Goal: Obtain resource: Obtain resource

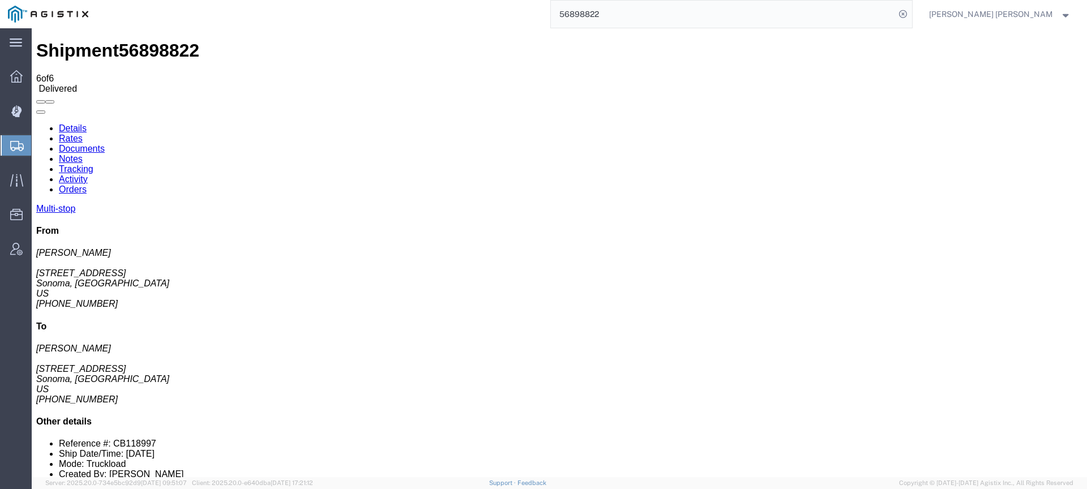
click at [702, 123] on ul "Details Rates Documents Notes Tracking Activity Orders" at bounding box center [559, 158] width 1046 height 71
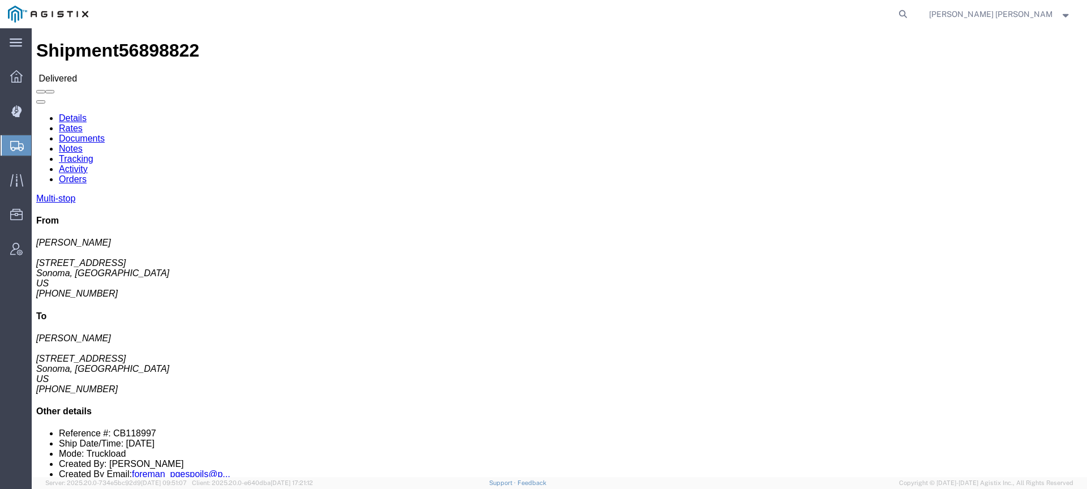
click link "Documents"
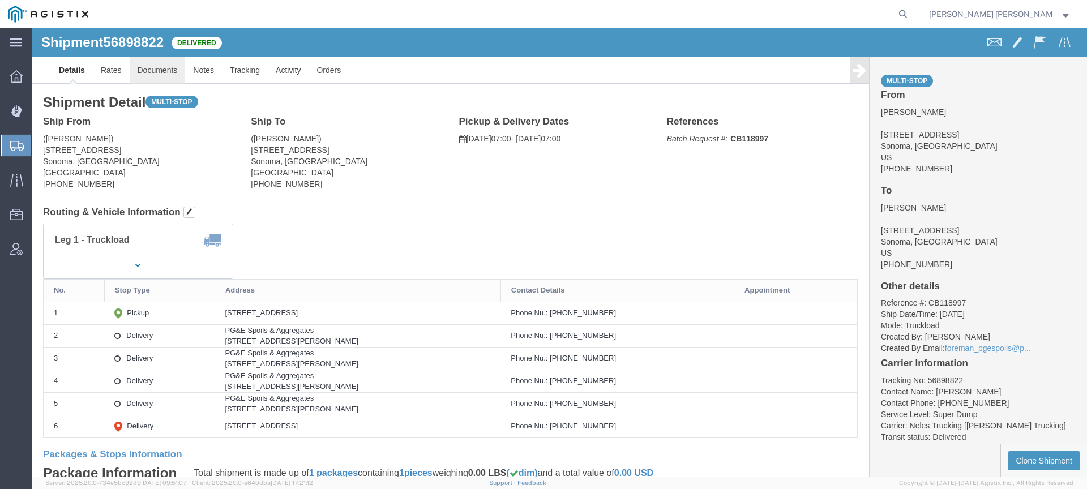
click link "Documents"
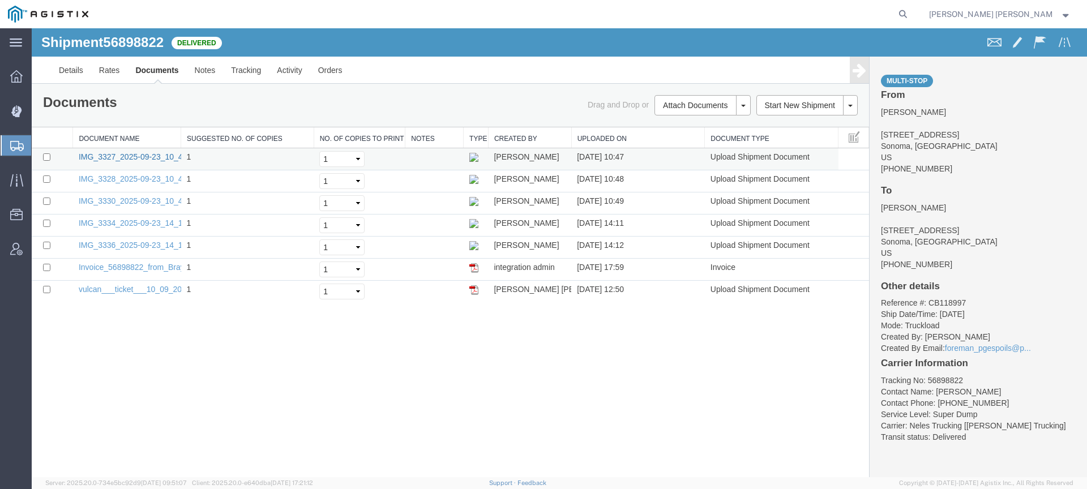
click at [119, 156] on link "IMG_3327_2025-09-23_10_47_46.jpeg" at bounding box center [148, 156] width 139 height 9
click at [118, 179] on link "IMG_3328_2025-09-23_10_48_43.jpeg" at bounding box center [148, 178] width 139 height 9
click at [108, 207] on td "IMG_3330_2025-09-23_10_49_43.jpeg" at bounding box center [127, 203] width 108 height 22
click at [109, 204] on link "IMG_3330_2025-09-23_10_49_43.jpeg" at bounding box center [148, 200] width 139 height 9
drag, startPoint x: 152, startPoint y: 224, endPoint x: 162, endPoint y: 234, distance: 14.0
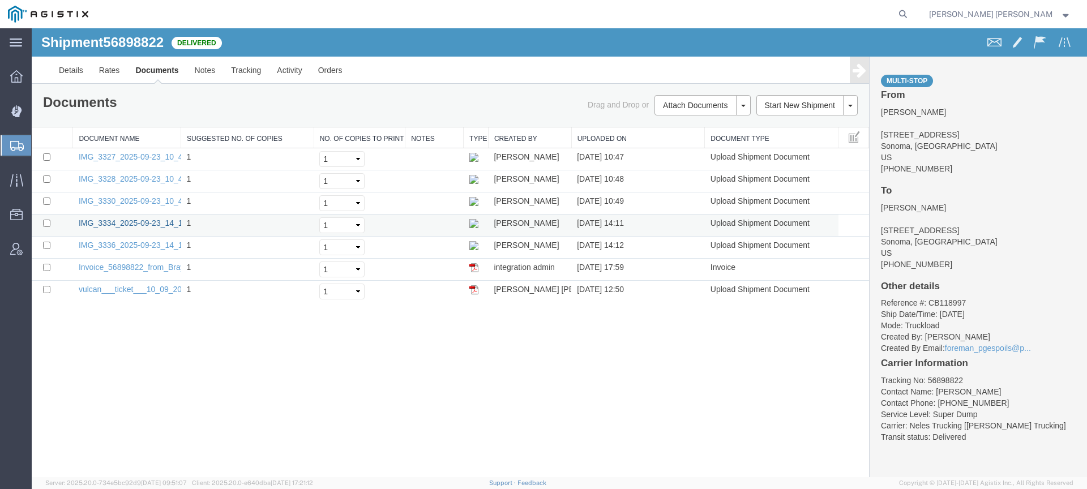
click at [152, 224] on link "IMG_3334_2025-09-23_14_10_49.jpeg" at bounding box center [148, 222] width 139 height 9
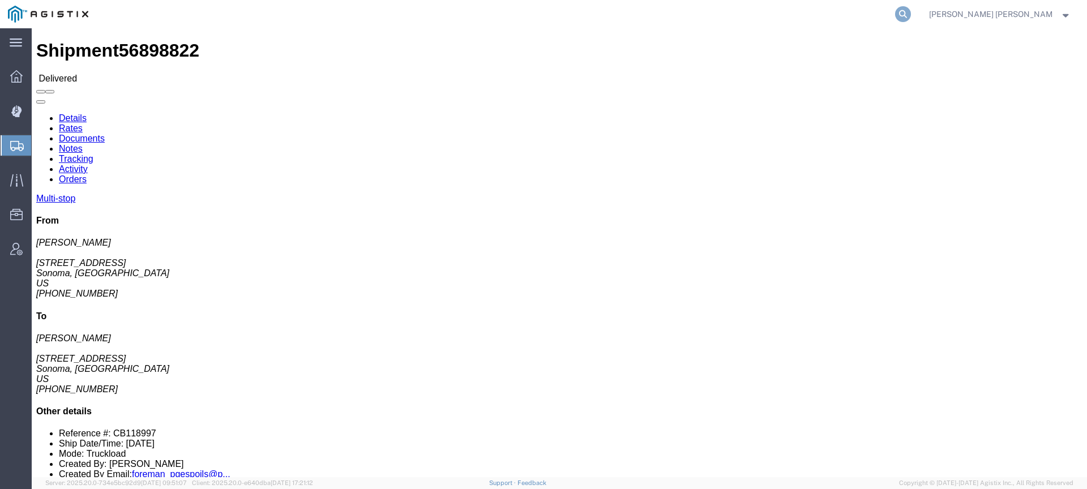
click at [911, 11] on icon at bounding box center [903, 14] width 16 height 16
click at [895, 14] on input "search" at bounding box center [723, 14] width 344 height 27
paste input "56973344"
type input "56973344"
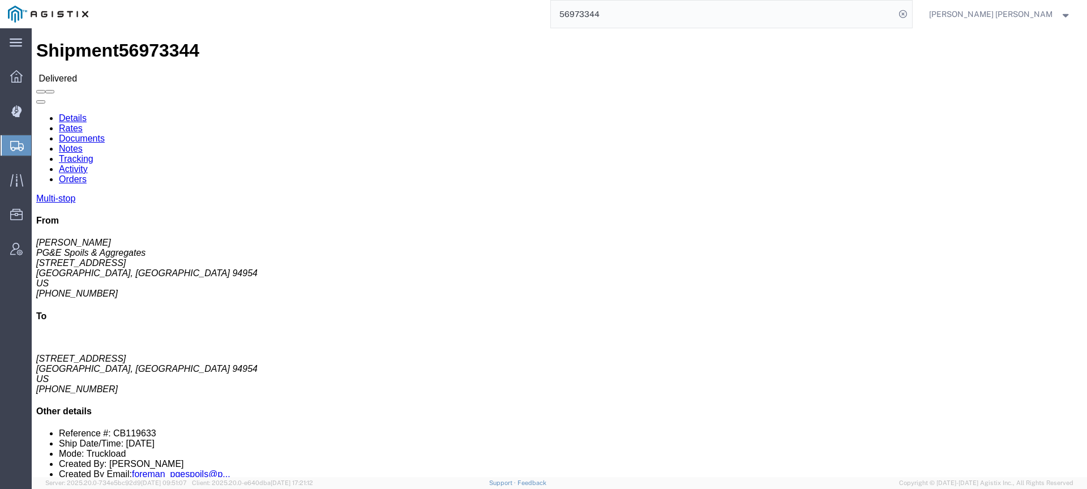
click link "Documents"
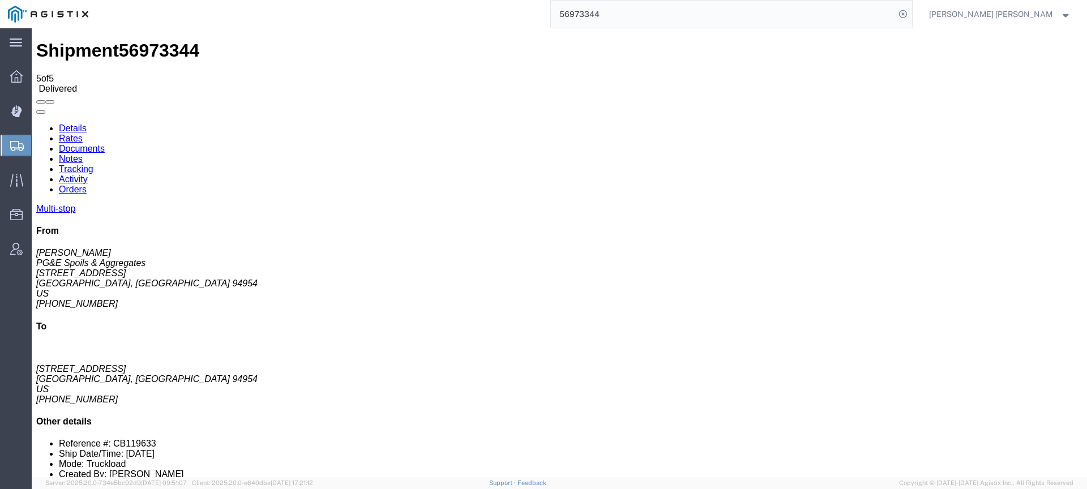
checkbox input "true"
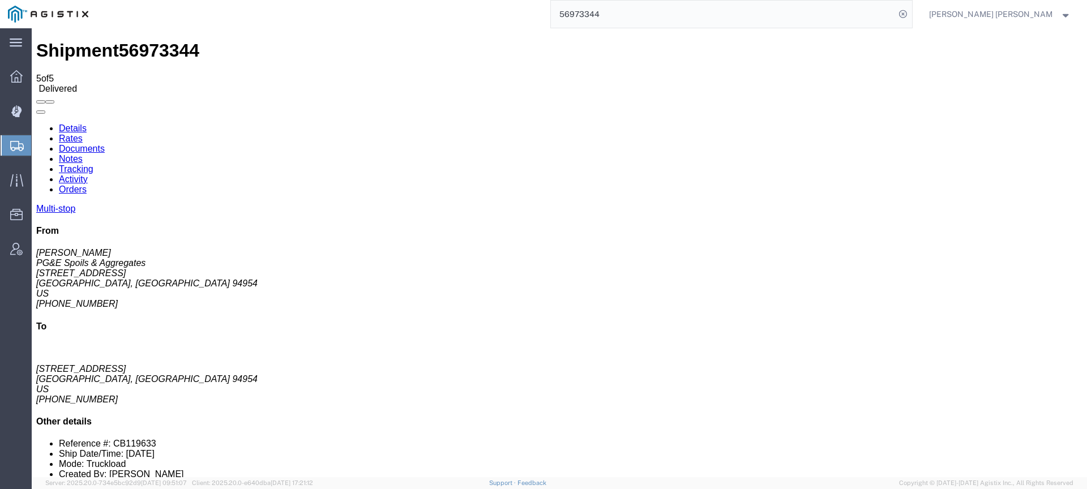
checkbox input "true"
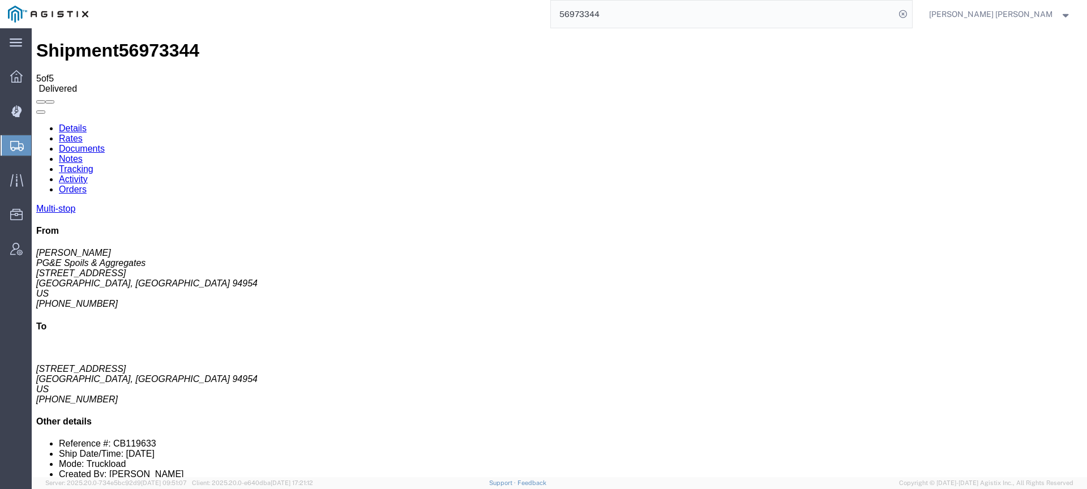
click at [93, 164] on link "Tracking" at bounding box center [76, 169] width 35 height 10
click at [700, 8] on input "56973344" at bounding box center [723, 14] width 344 height 27
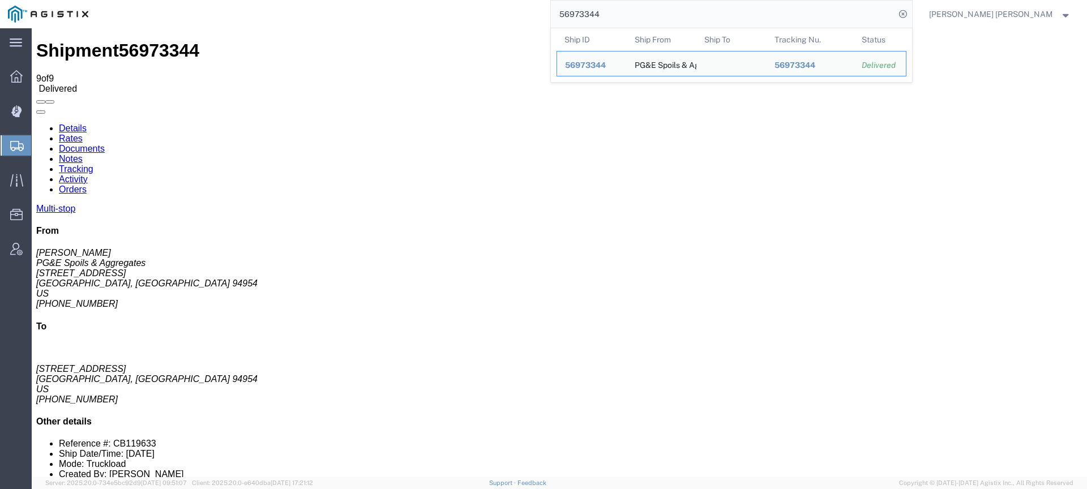
drag, startPoint x: 701, startPoint y: 12, endPoint x: 614, endPoint y: 3, distance: 87.1
click at [624, 2] on input "56973344" at bounding box center [723, 14] width 344 height 27
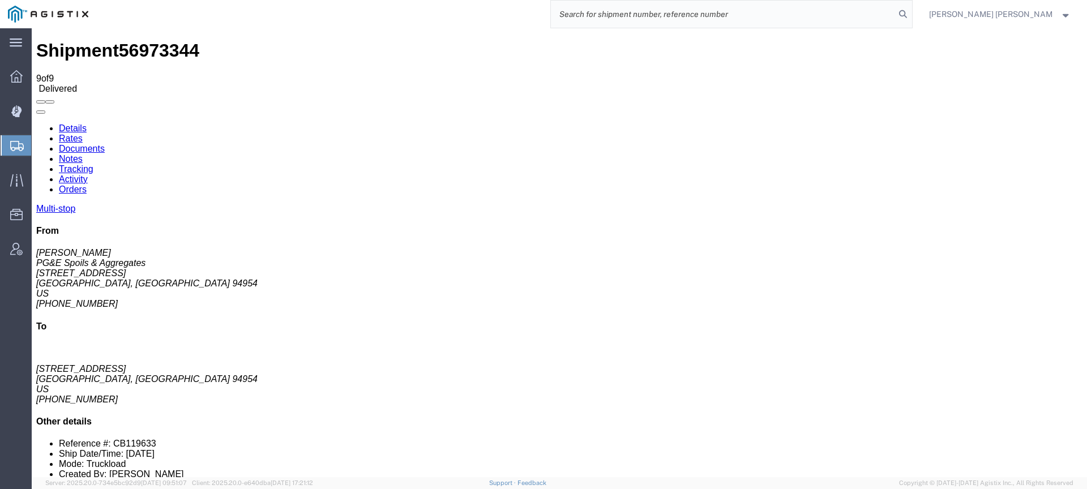
paste input "56973332"
type input "56973332"
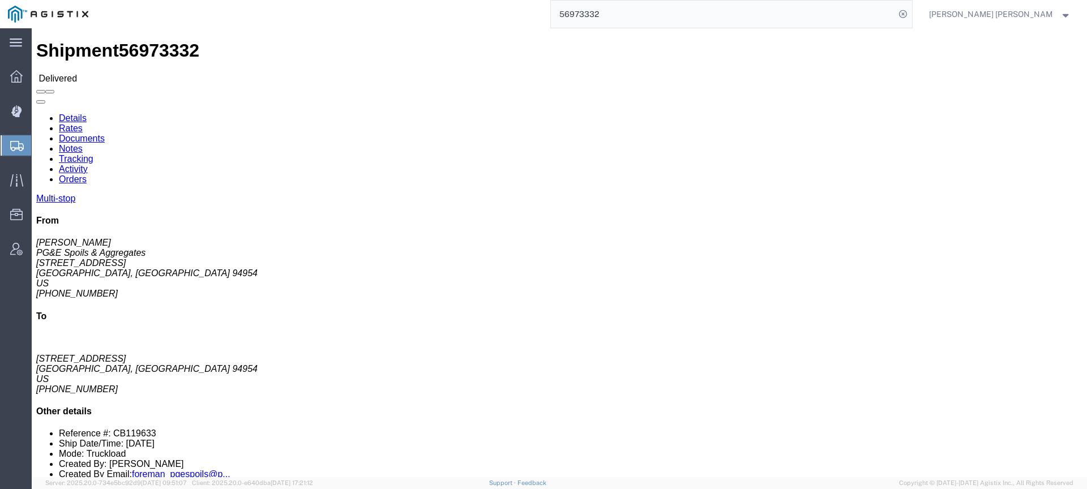
click div
click link "Documents"
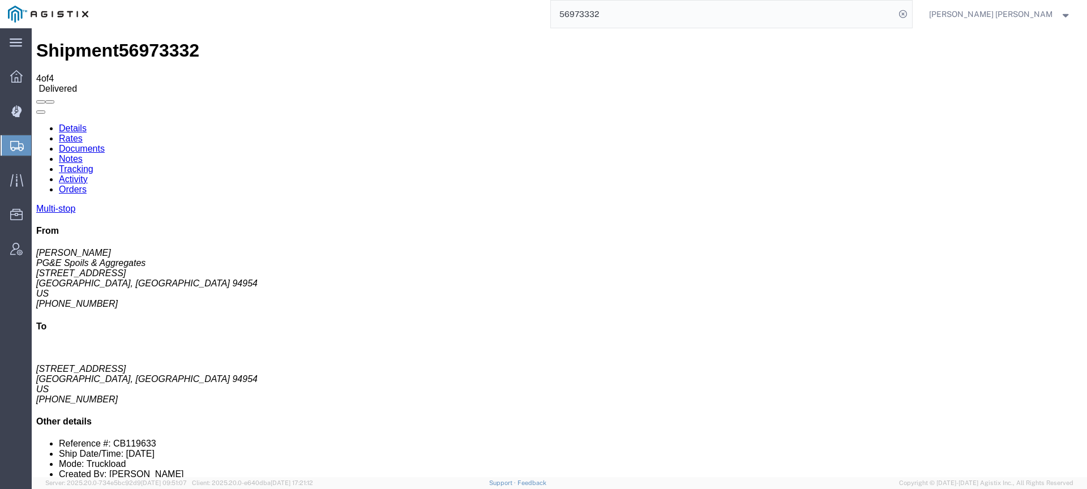
checkbox input "true"
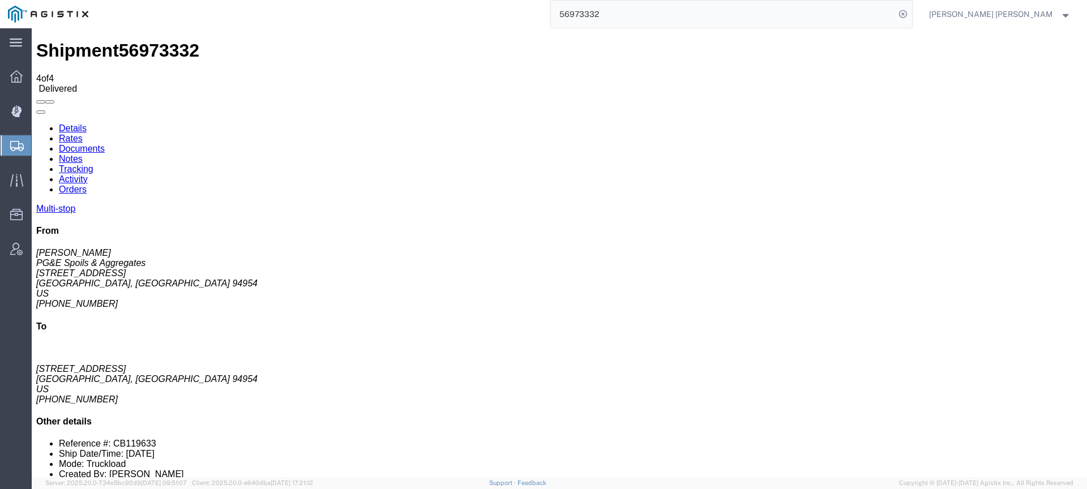
checkbox input "true"
click at [658, 15] on input "56973332" at bounding box center [723, 14] width 344 height 27
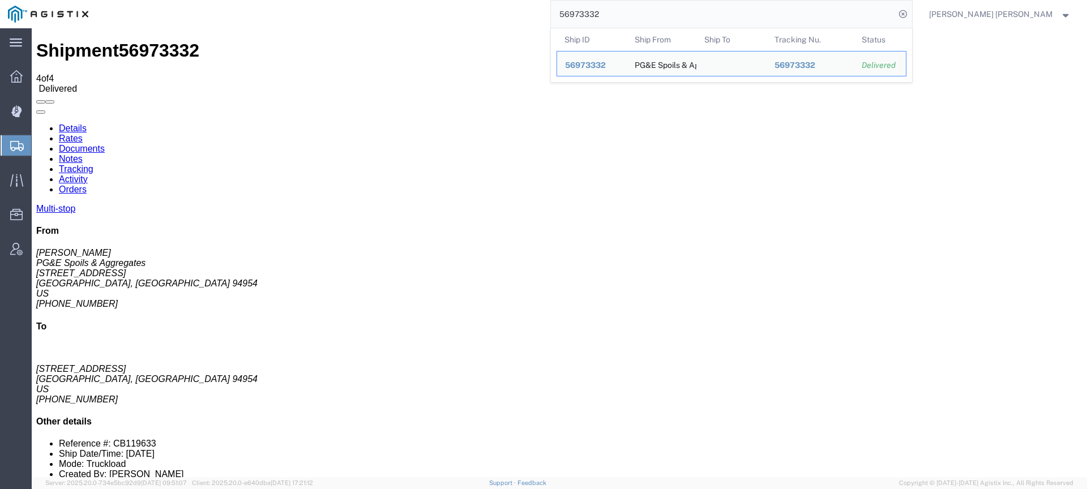
drag, startPoint x: 655, startPoint y: 14, endPoint x: 554, endPoint y: 4, distance: 101.8
click at [558, 4] on div "56973332 Ship ID Ship From Ship To Tracking Nu. Status Ship ID 56973332 Ship Fr…" at bounding box center [504, 14] width 816 height 28
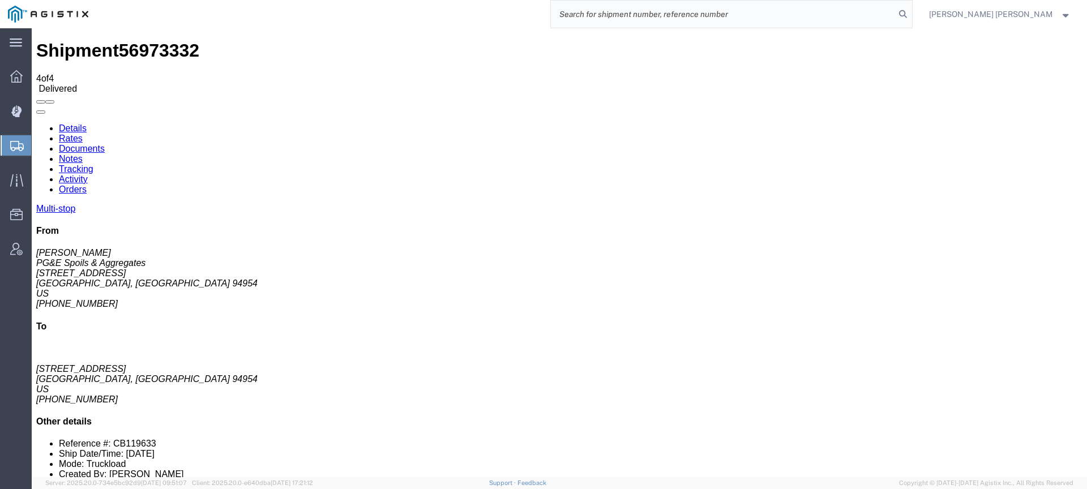
paste input "56983614"
type input "56983614"
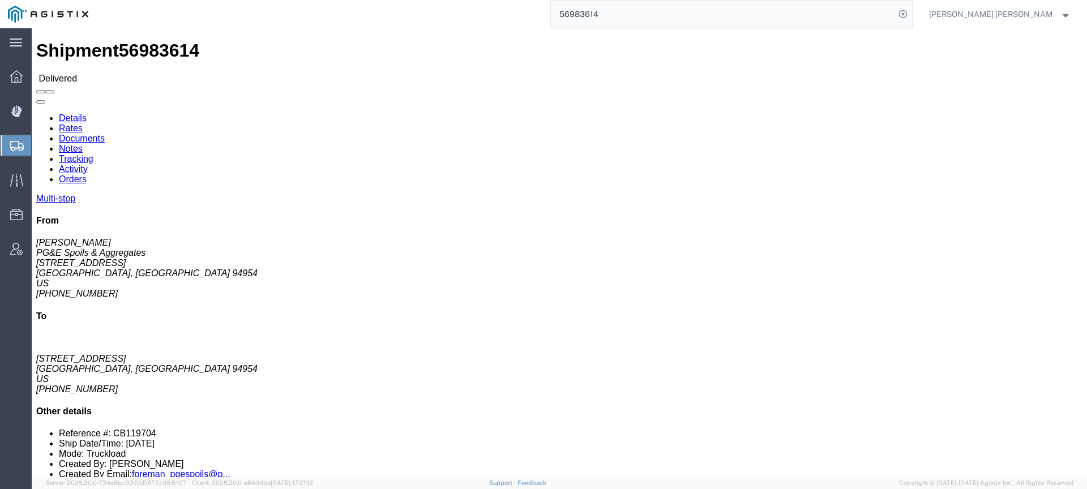
click link "Documents"
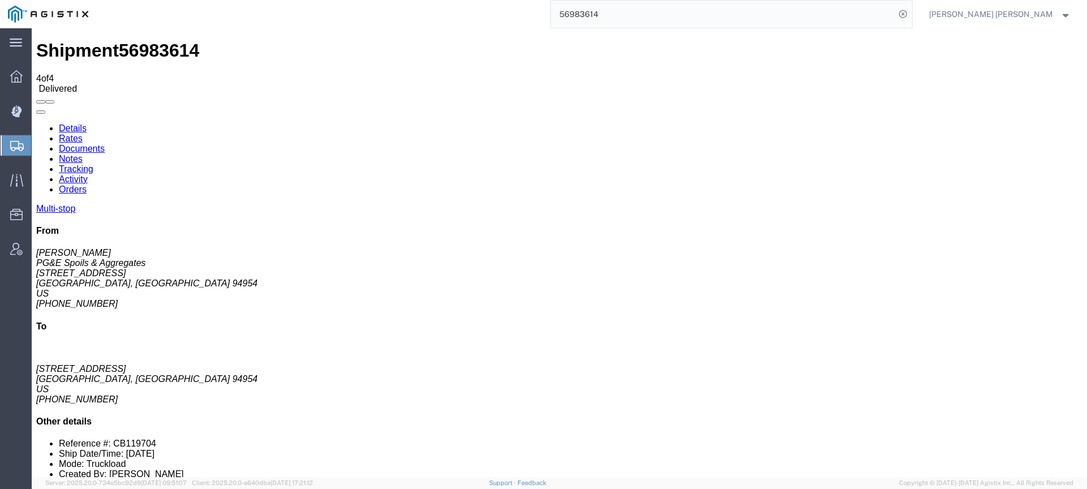
checkbox input "true"
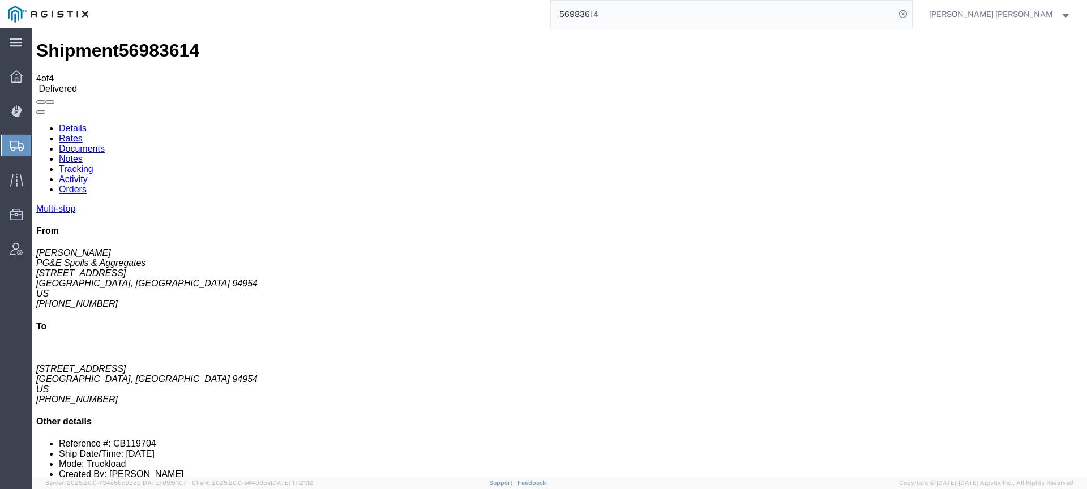
checkbox input "true"
drag, startPoint x: 661, startPoint y: 6, endPoint x: 671, endPoint y: 16, distance: 13.6
click at [661, 7] on input "56983614" at bounding box center [723, 14] width 344 height 27
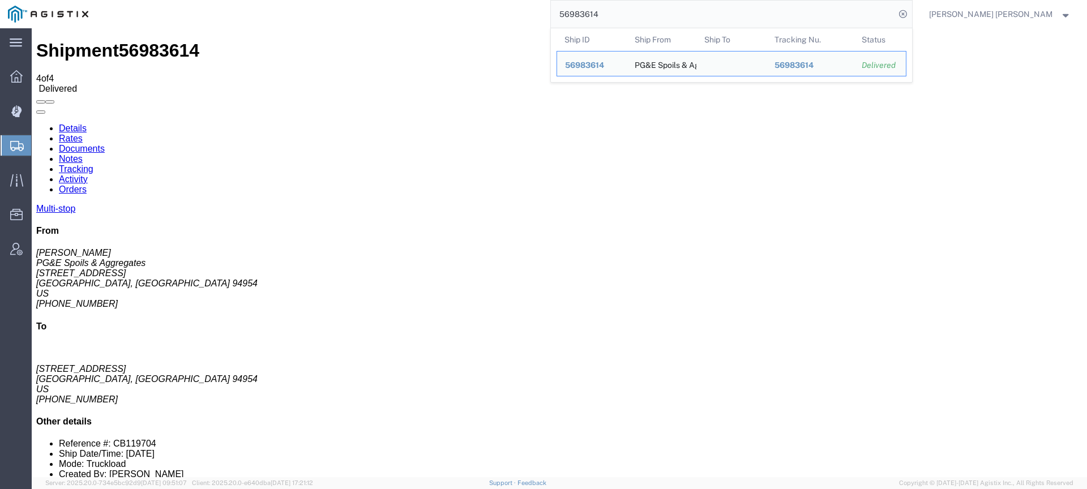
drag, startPoint x: 661, startPoint y: 15, endPoint x: 574, endPoint y: 8, distance: 86.9
click at [580, 8] on div "56983614 Ship ID Ship From Ship To Tracking Nu. Status Ship ID 56983614 Ship Fr…" at bounding box center [504, 14] width 816 height 28
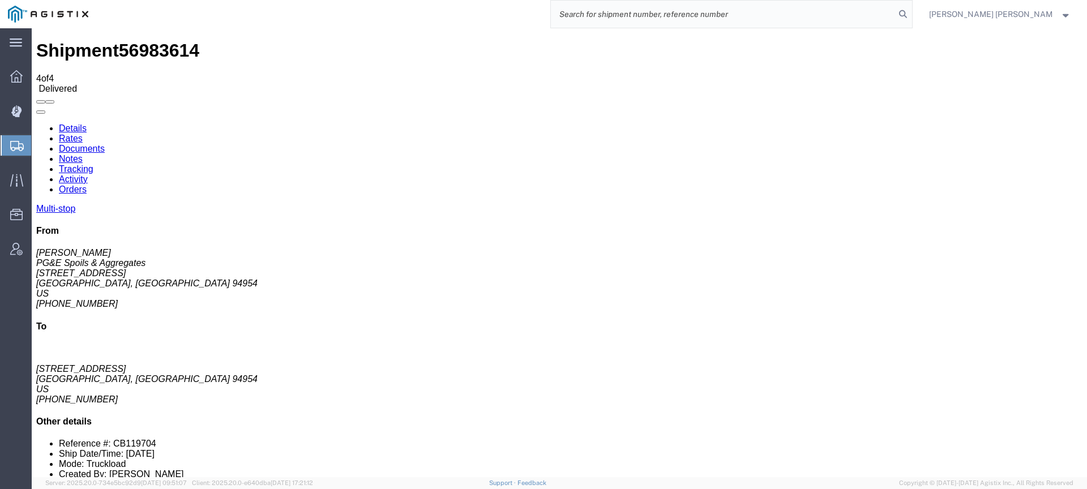
paste input "56983614"
type input "56983614"
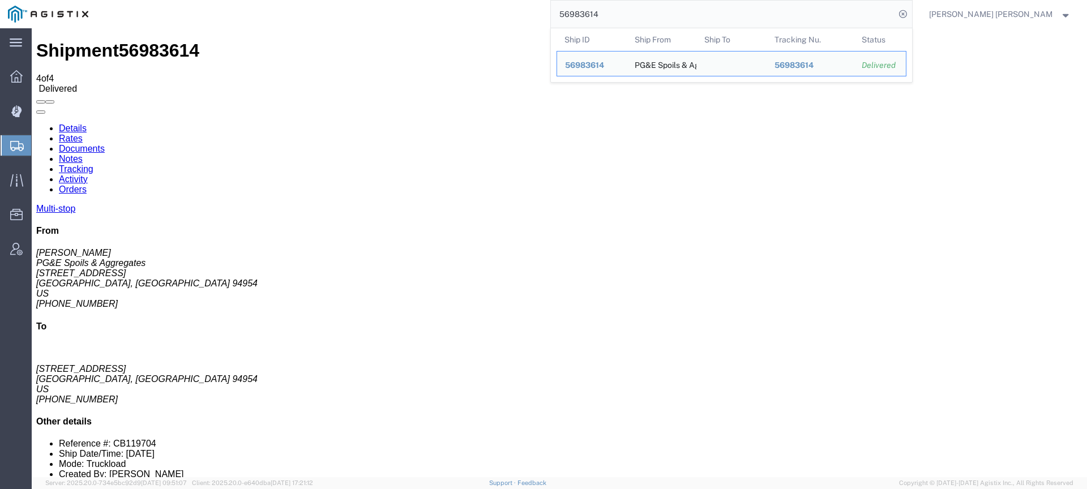
click at [702, 18] on input "56983614" at bounding box center [723, 14] width 344 height 27
drag, startPoint x: 701, startPoint y: 18, endPoint x: 550, endPoint y: 13, distance: 151.8
click at [550, 13] on div "56983614 Ship ID Ship From Ship To Tracking Nu. Status Ship ID 56983614 Ship Fr…" at bounding box center [504, 14] width 816 height 28
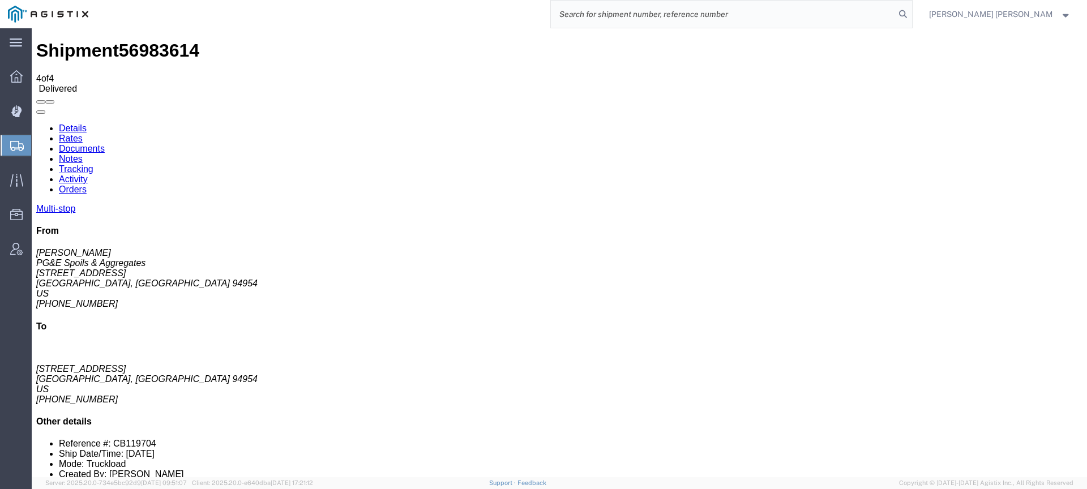
paste input "56994883"
type input "56994883"
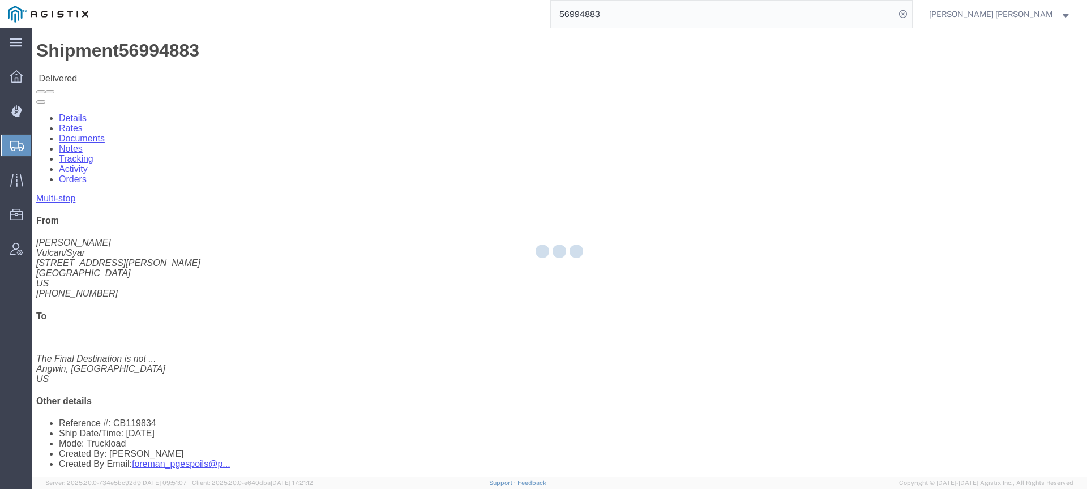
click at [164, 71] on div at bounding box center [559, 252] width 1055 height 449
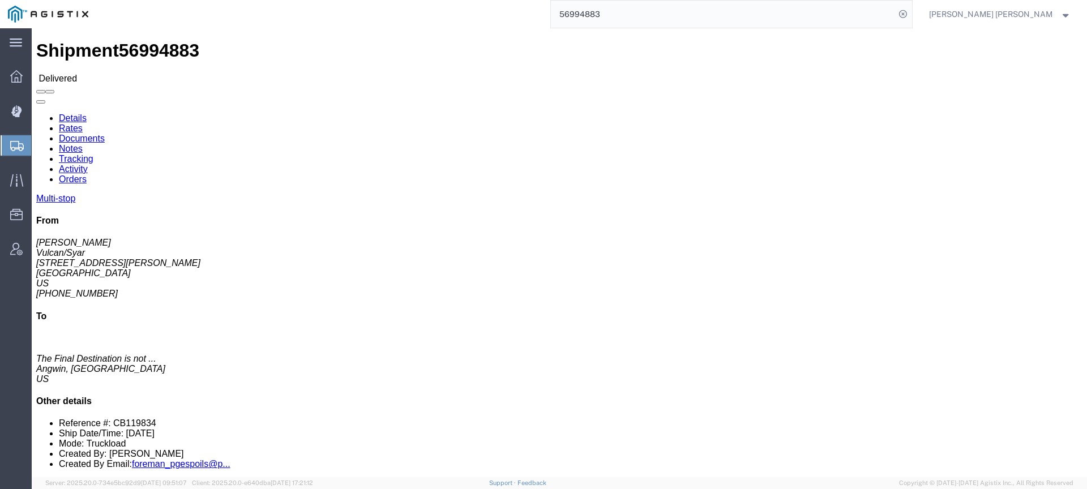
click link "Documents"
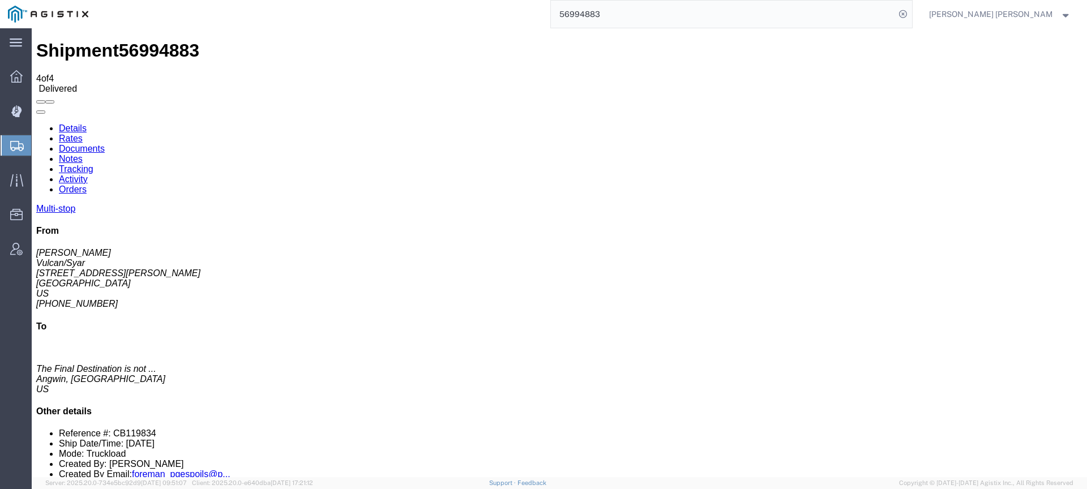
checkbox input "true"
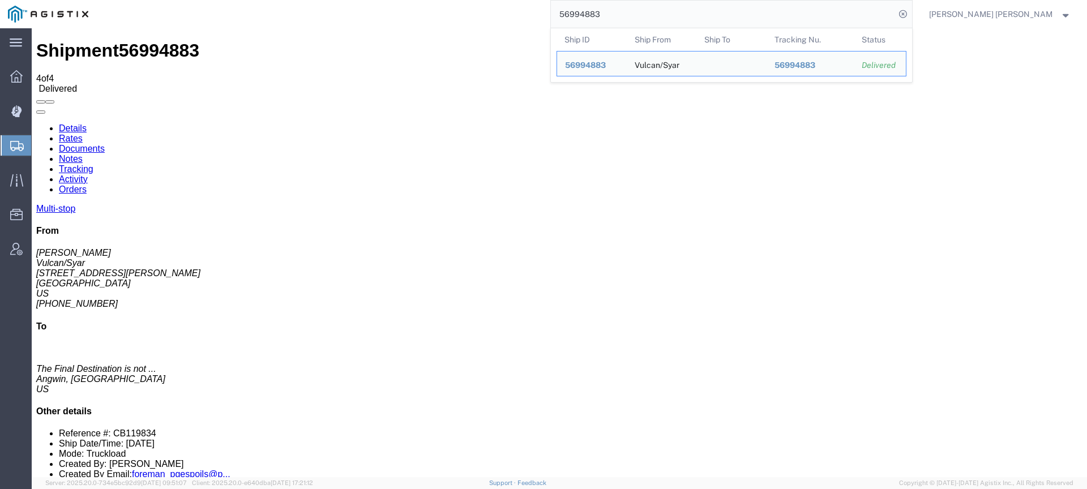
drag, startPoint x: 683, startPoint y: 19, endPoint x: 594, endPoint y: 8, distance: 89.4
click at [594, 8] on div "56994883 Ship ID Ship From Ship To Tracking Nu. Status Ship ID 56994883 Ship Fr…" at bounding box center [504, 14] width 816 height 28
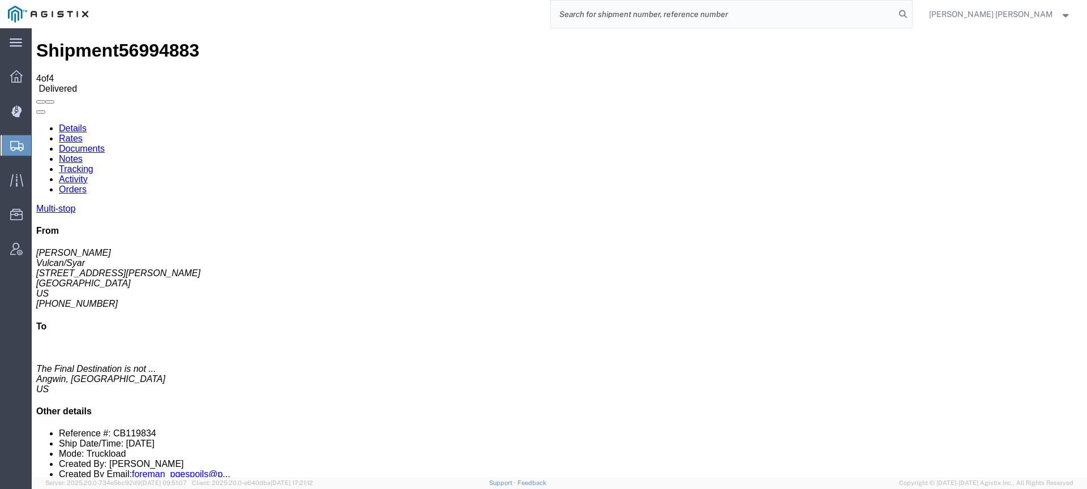
paste input "57012497"
type input "57012497"
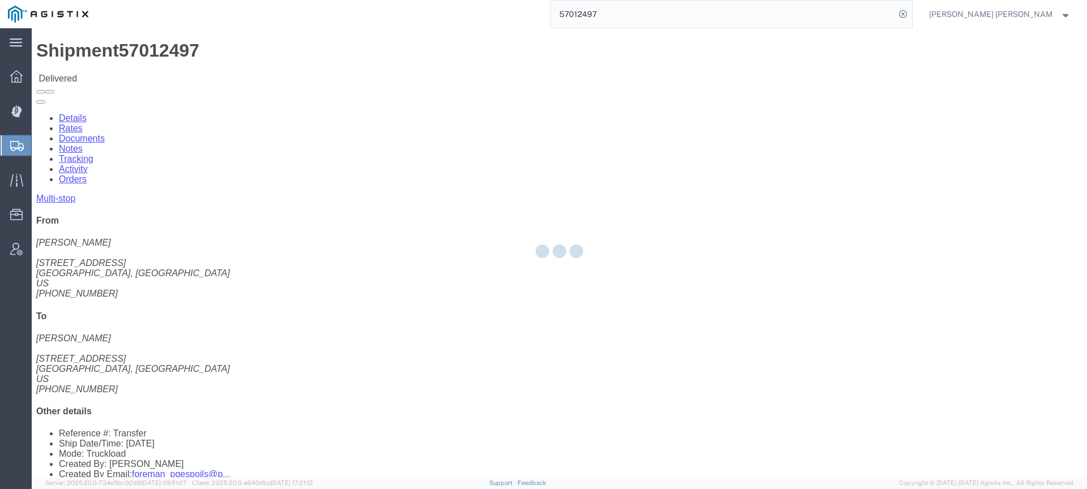
click div
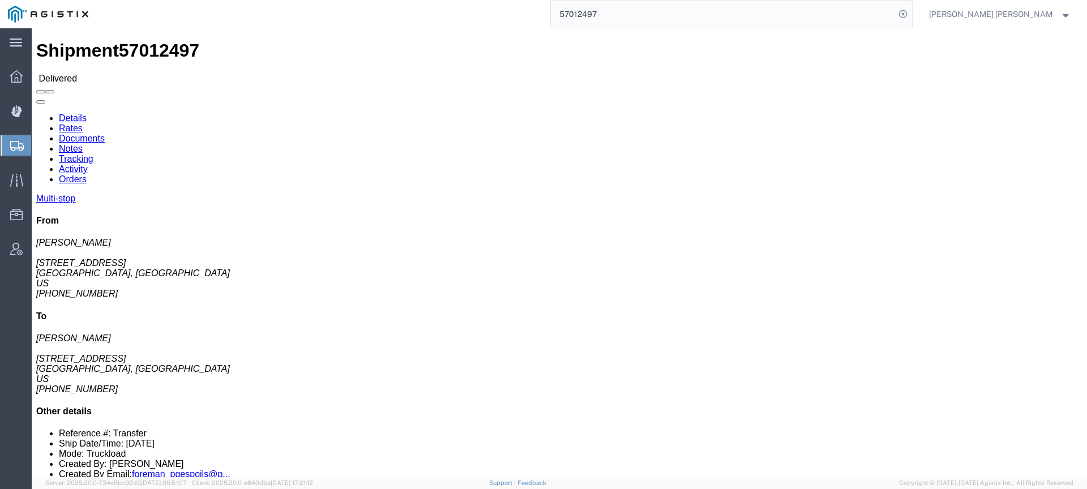
click link "Documents"
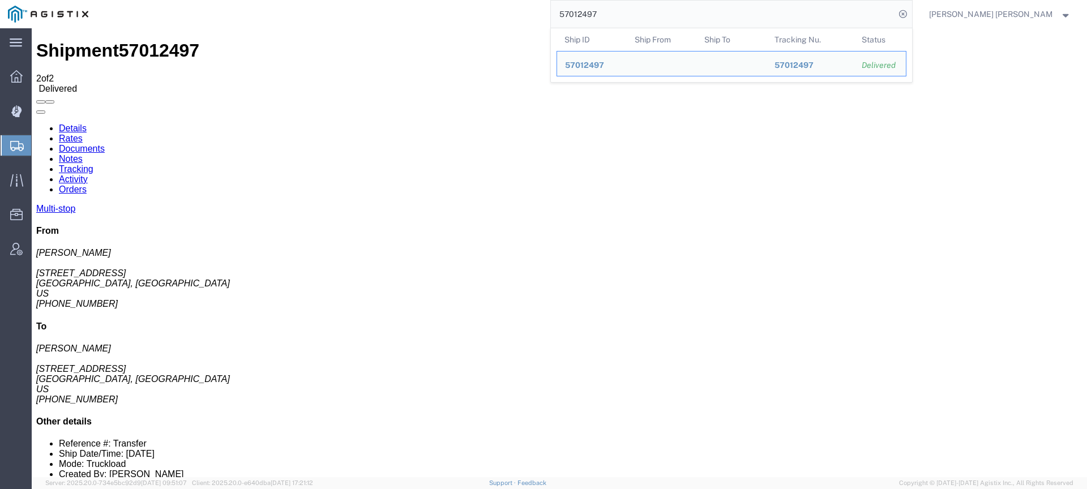
drag, startPoint x: 704, startPoint y: 11, endPoint x: 573, endPoint y: 4, distance: 131.0
click at [573, 4] on div "57012497 Ship ID Ship From Ship To Tracking Nu. Status Ship ID 57012497 Ship Fr…" at bounding box center [504, 14] width 816 height 28
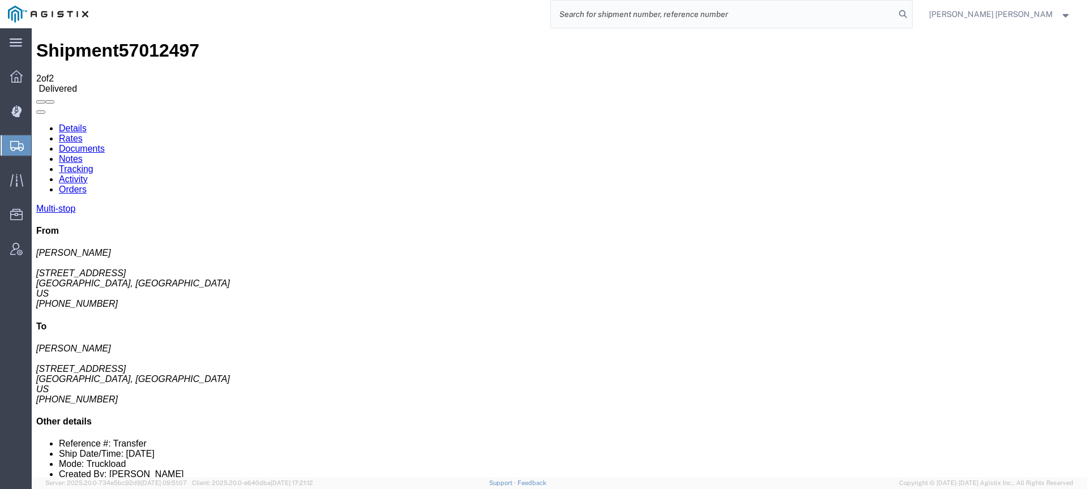
paste input "57039675"
type input "57039675"
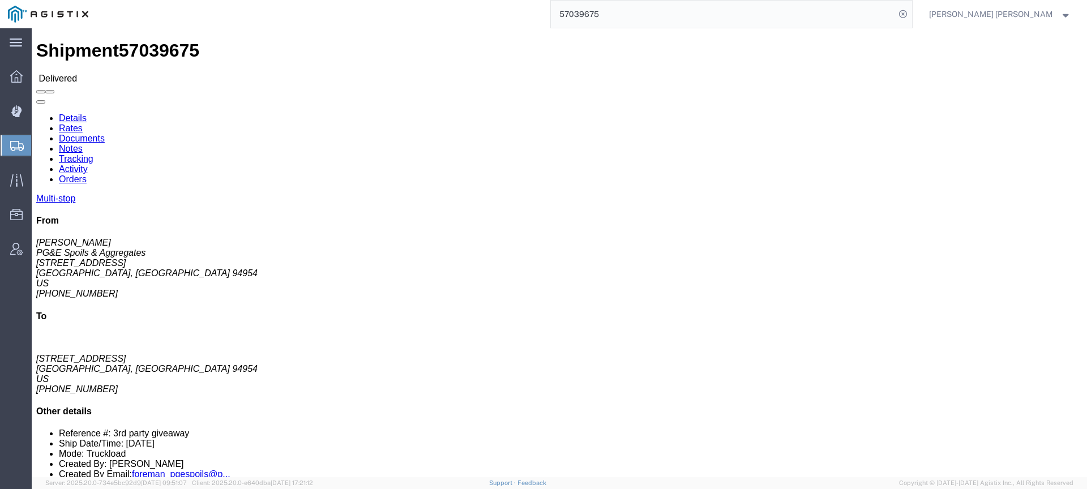
click link "Documents"
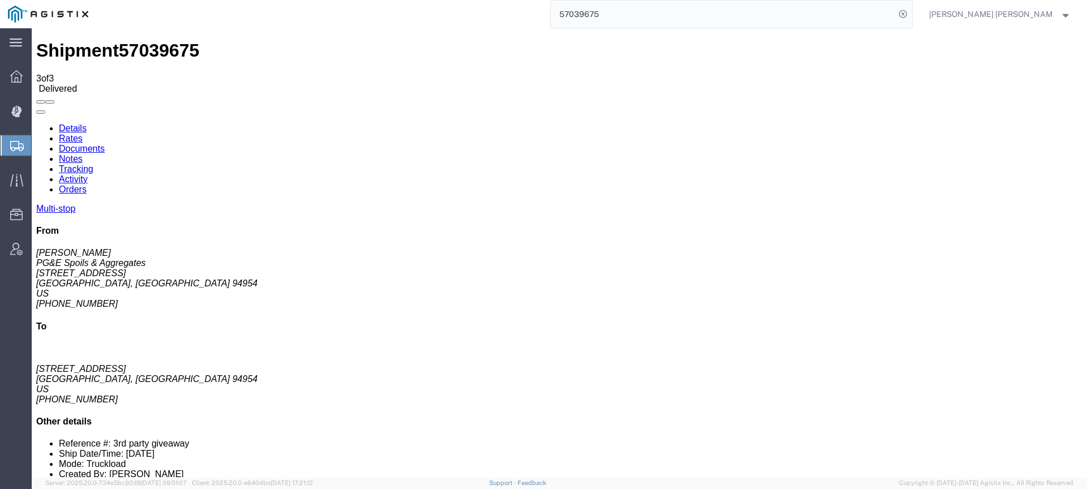
checkbox input "true"
